Goal: Navigation & Orientation: Find specific page/section

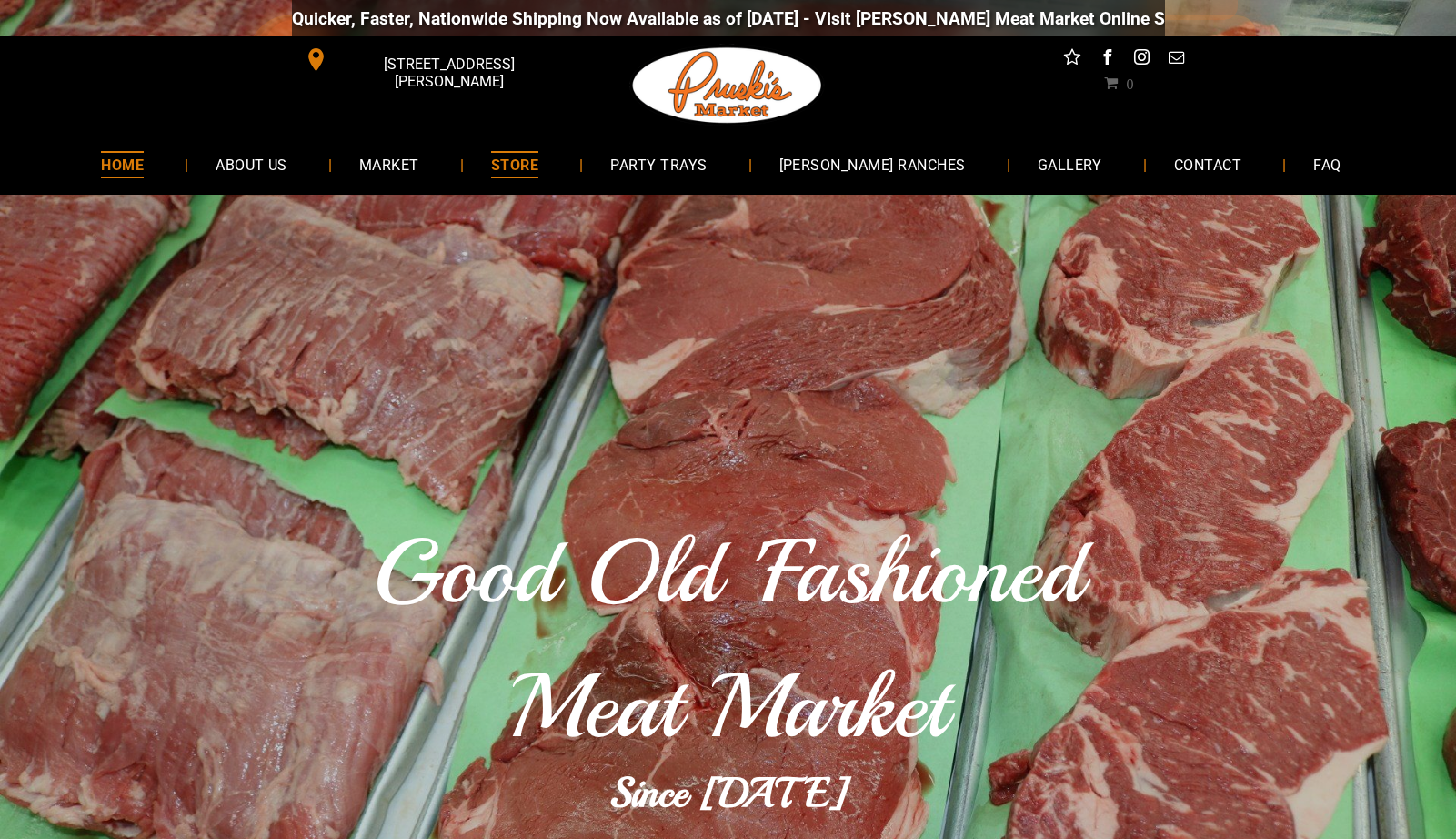
click at [539, 156] on span "STORE" at bounding box center [515, 163] width 48 height 27
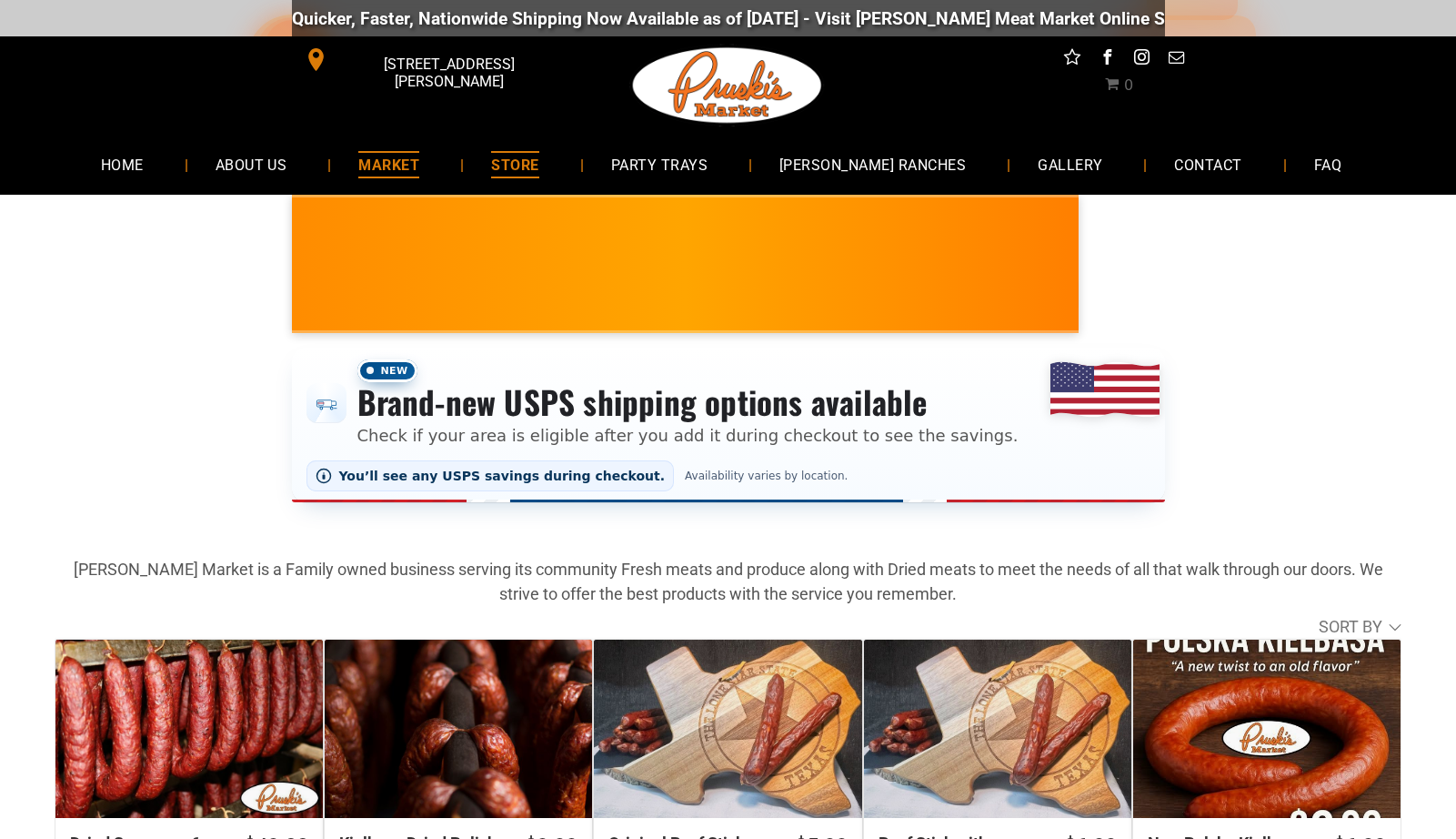
click at [420, 164] on span "MARKET" at bounding box center [388, 163] width 61 height 27
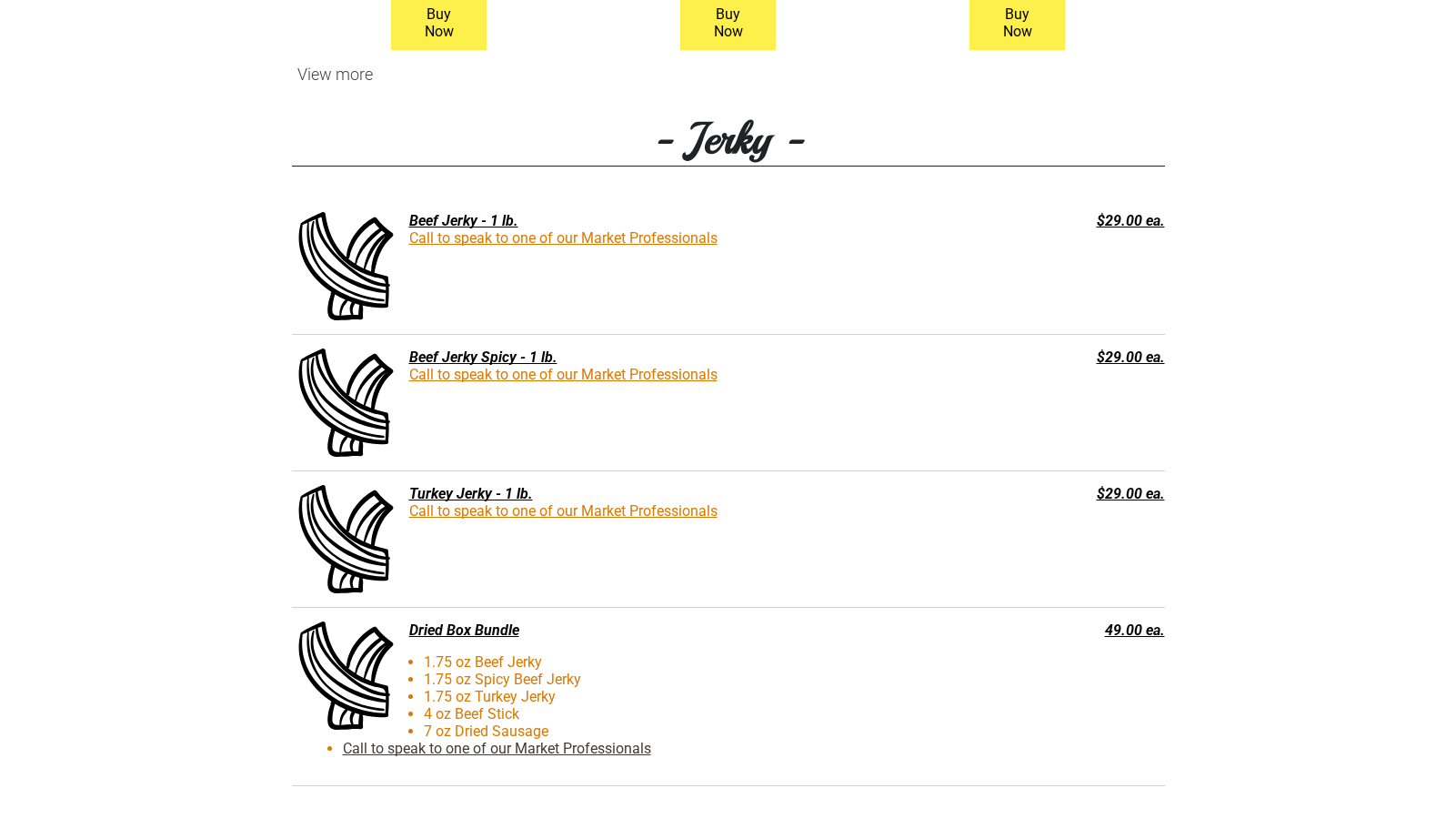
scroll to position [2167, 0]
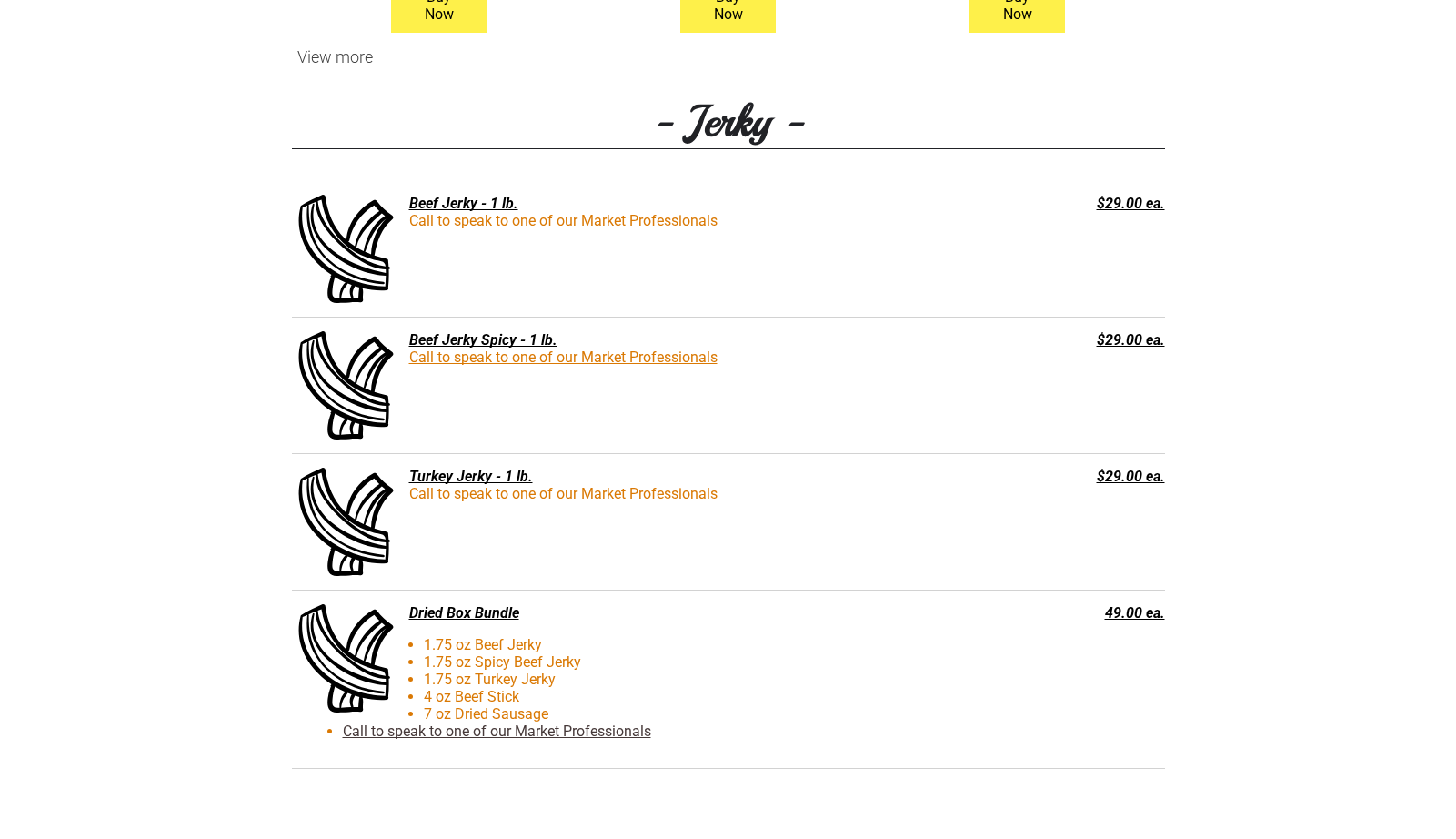
click at [511, 475] on div "Turkey Jerky - 1 lb." at bounding box center [636, 475] width 689 height 17
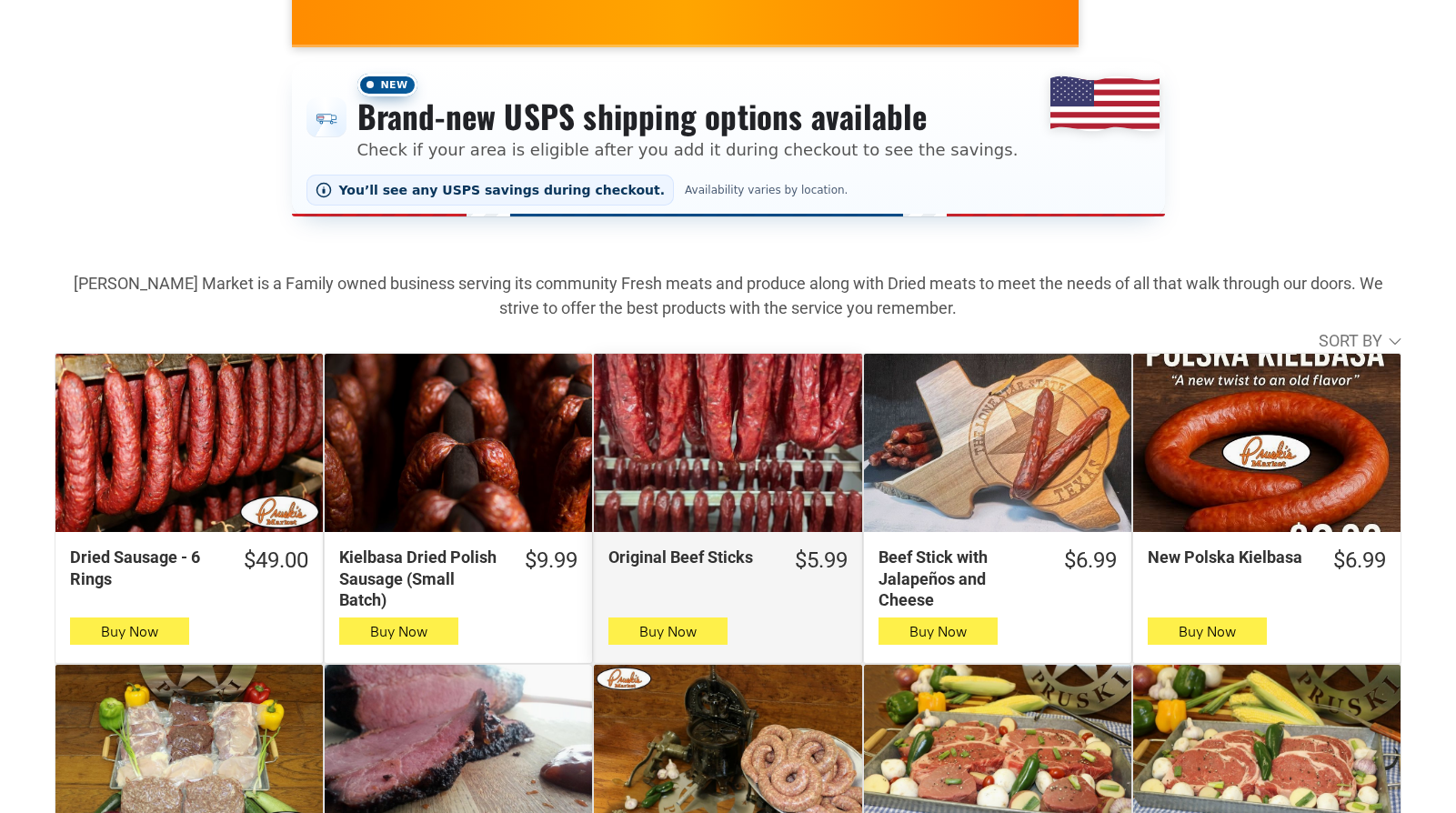
scroll to position [123, 0]
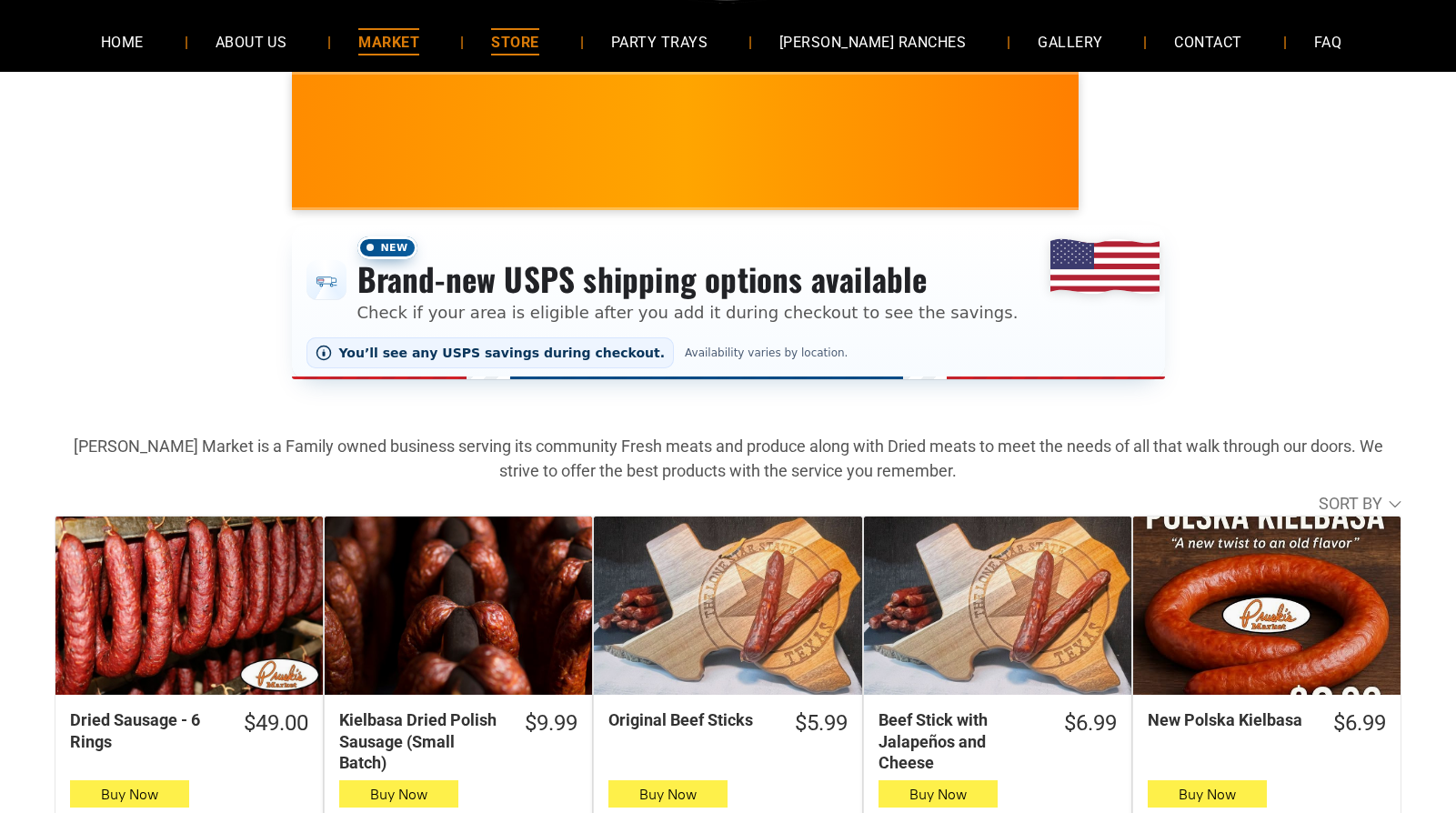
click at [420, 48] on span "MARKET" at bounding box center [388, 41] width 61 height 27
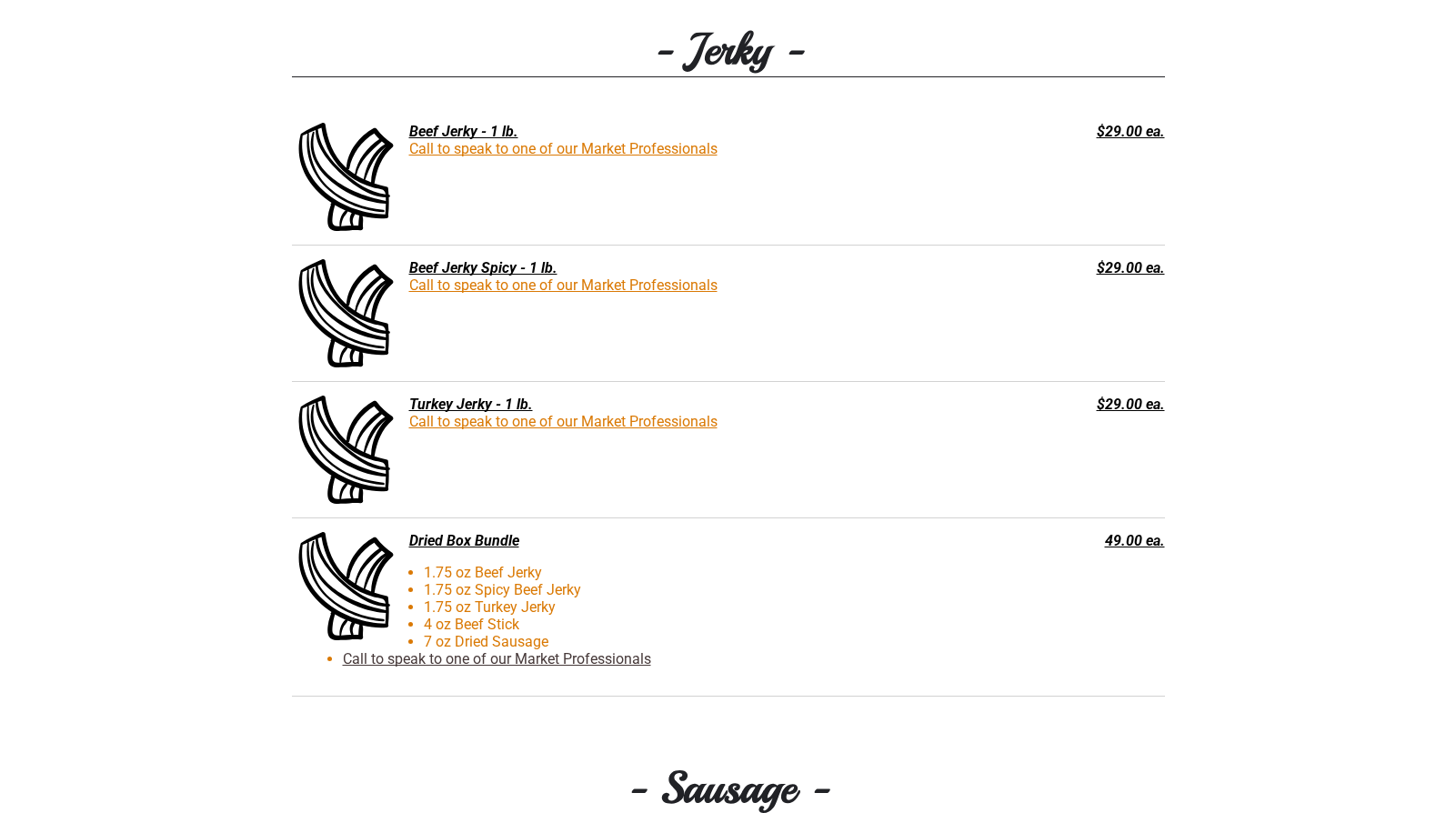
scroll to position [2297, 0]
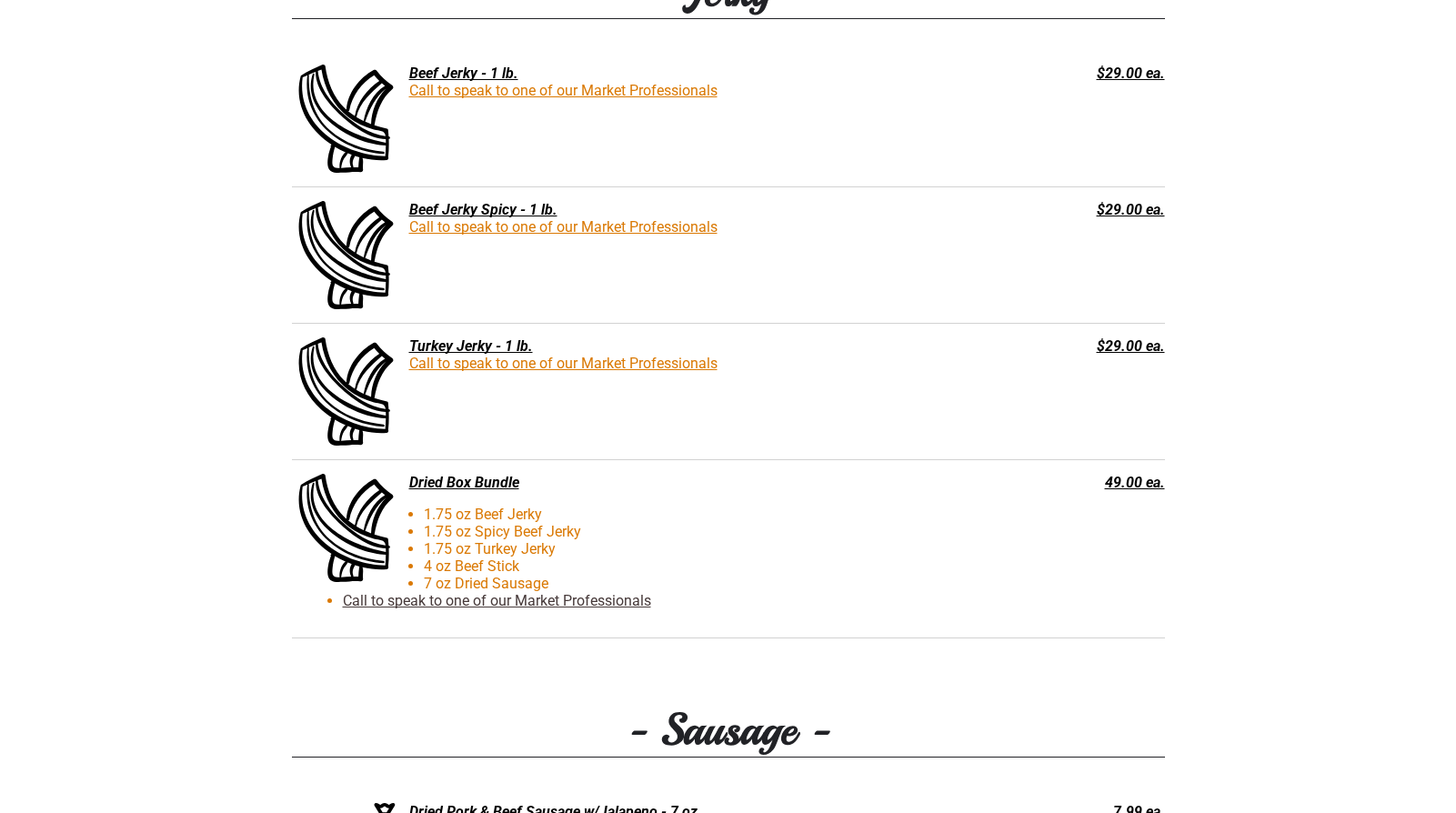
click at [566, 368] on link "Call to speak to one of our Market Professionals" at bounding box center [564, 362] width 308 height 17
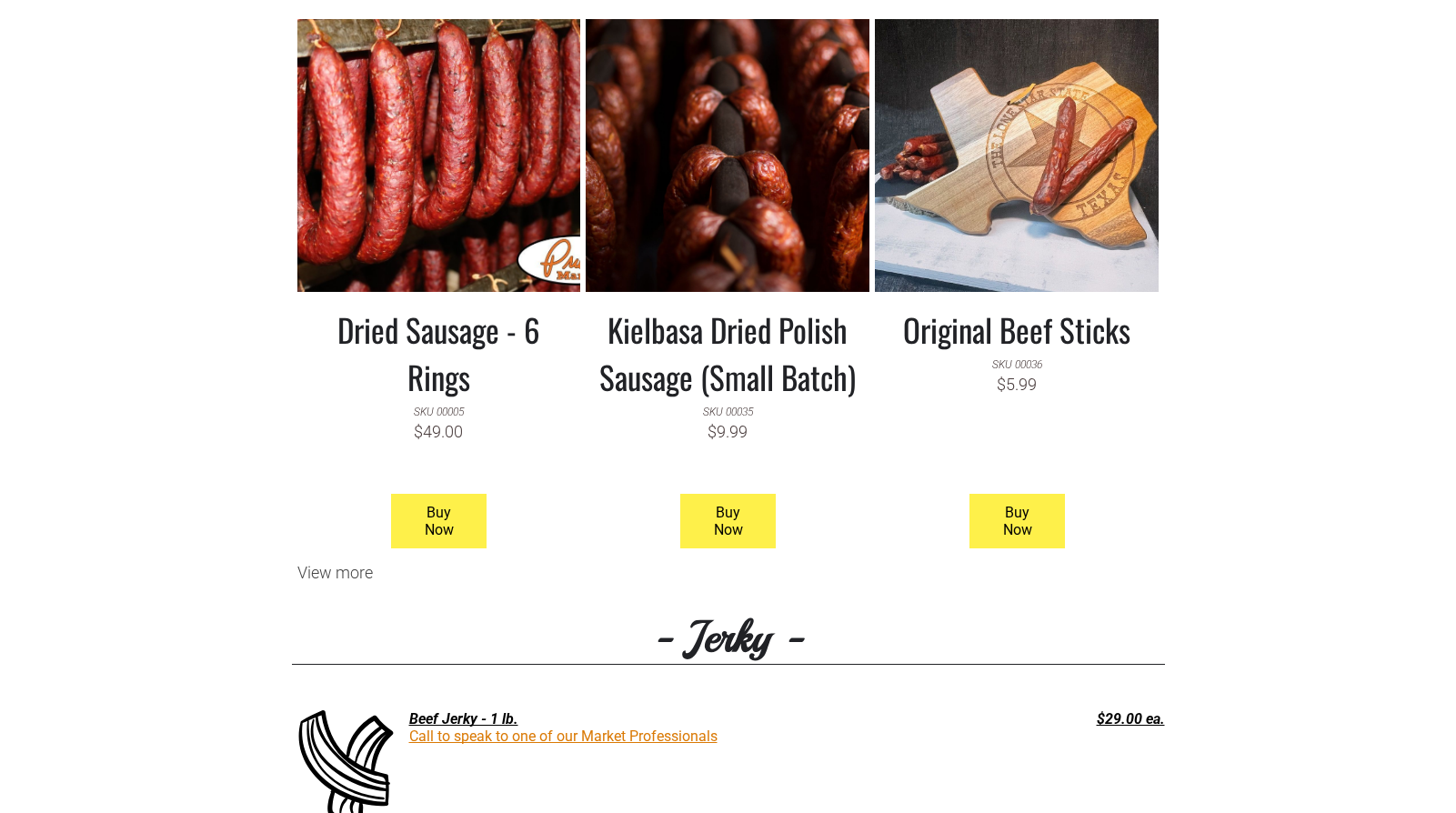
scroll to position [1267, 0]
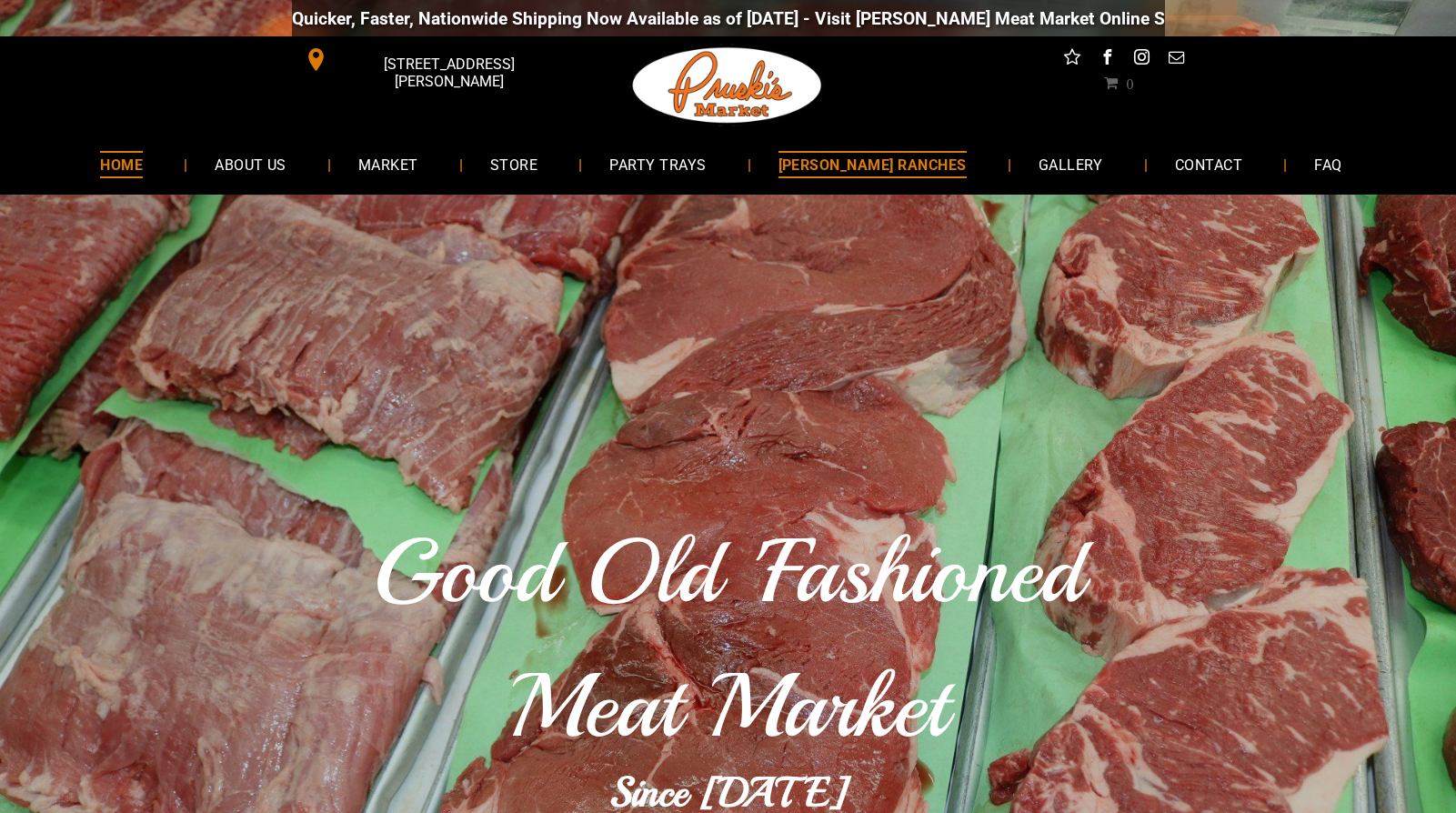
click at [907, 166] on span "[PERSON_NAME] RANCHES" at bounding box center [872, 163] width 188 height 27
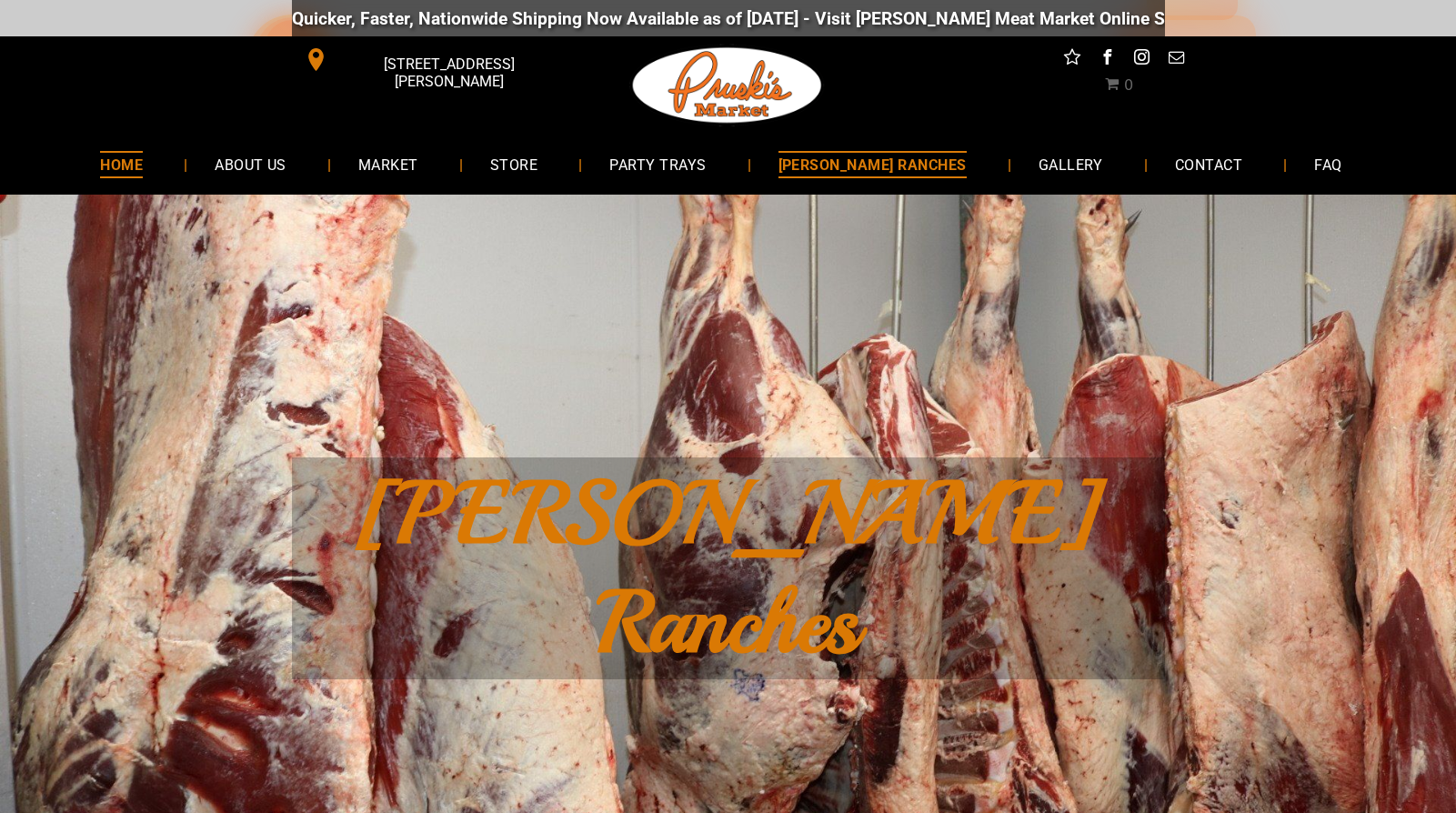
click at [143, 169] on span "HOME" at bounding box center [121, 163] width 43 height 27
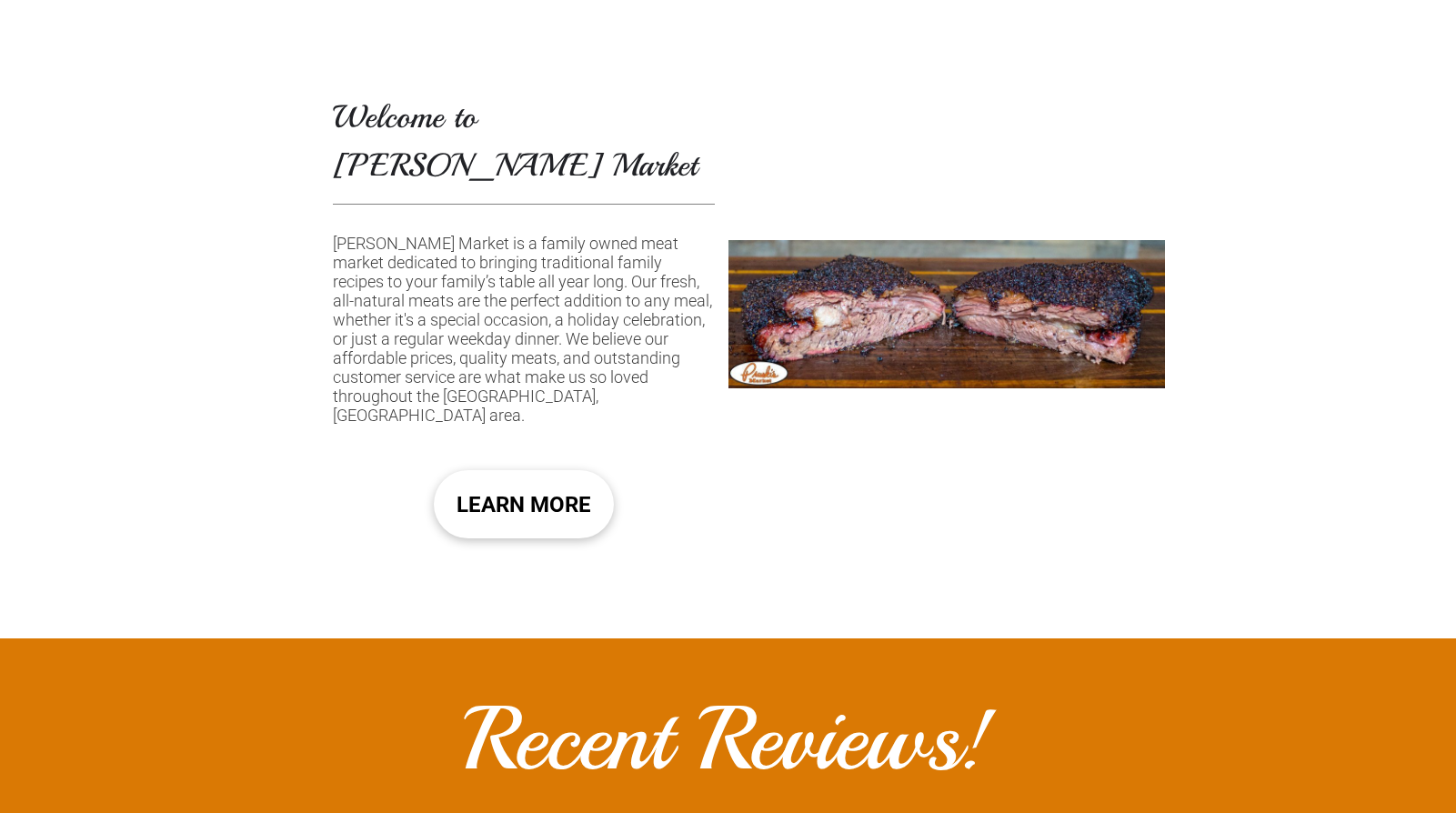
scroll to position [567, 0]
